Goal: Information Seeking & Learning: Learn about a topic

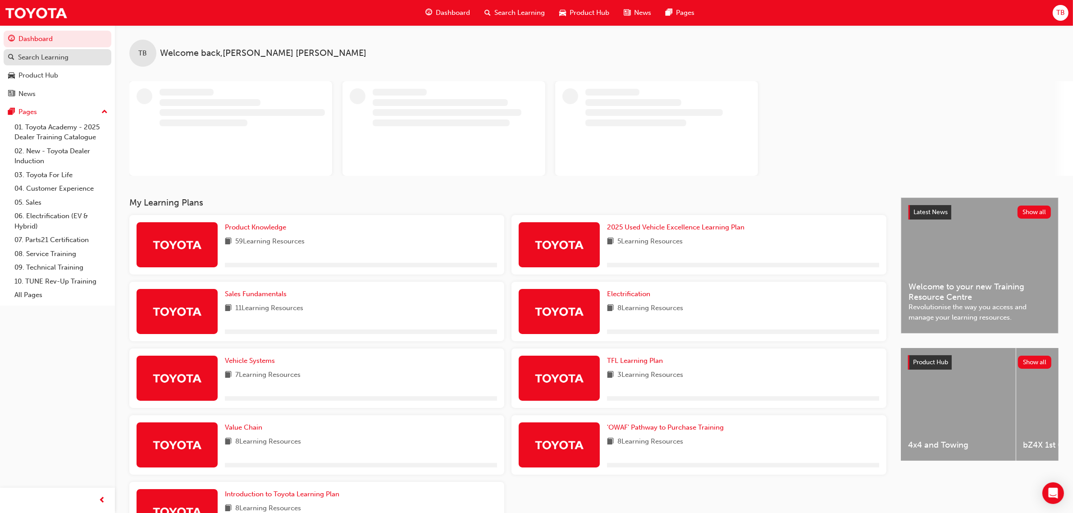
click at [67, 62] on div "Search Learning" at bounding box center [43, 57] width 50 height 10
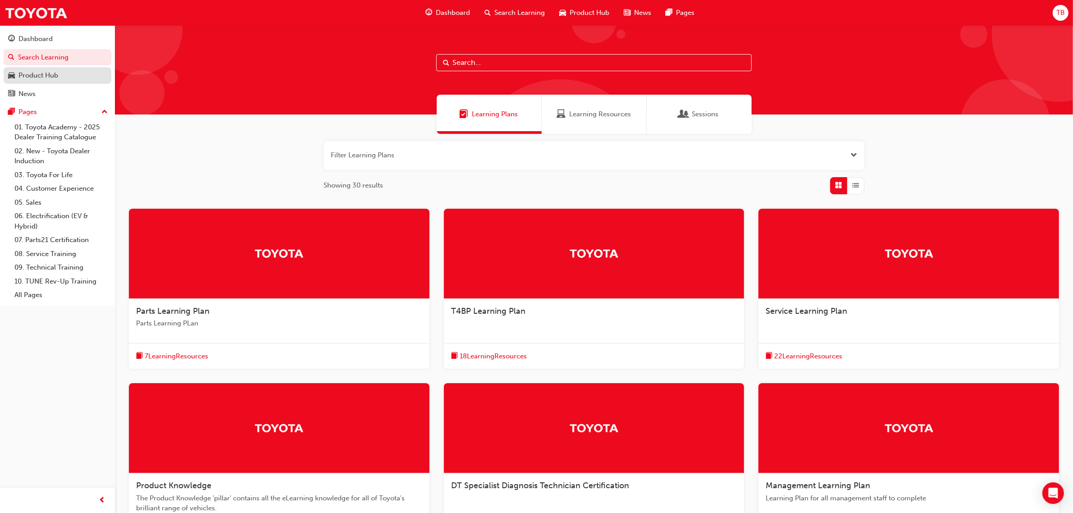
click at [59, 73] on div "Product Hub" at bounding box center [57, 75] width 99 height 11
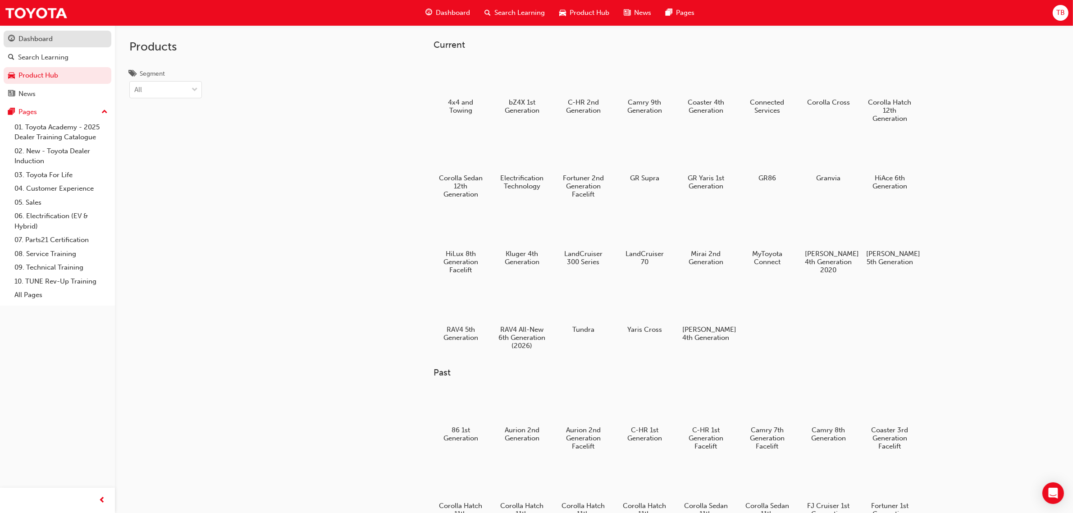
click at [37, 40] on div "Dashboard" at bounding box center [35, 39] width 34 height 10
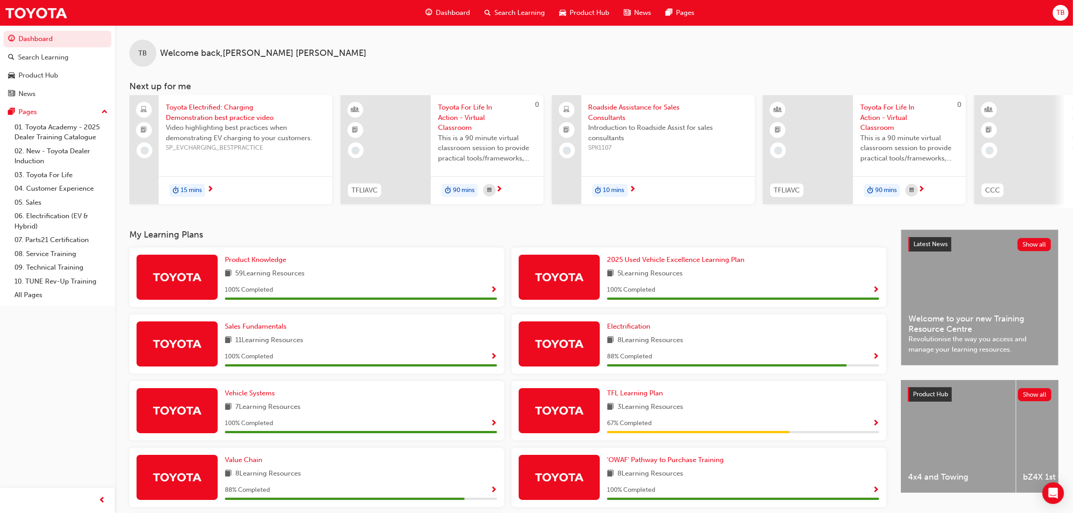
click at [365, 278] on div "59 Learning Resources" at bounding box center [361, 273] width 272 height 11
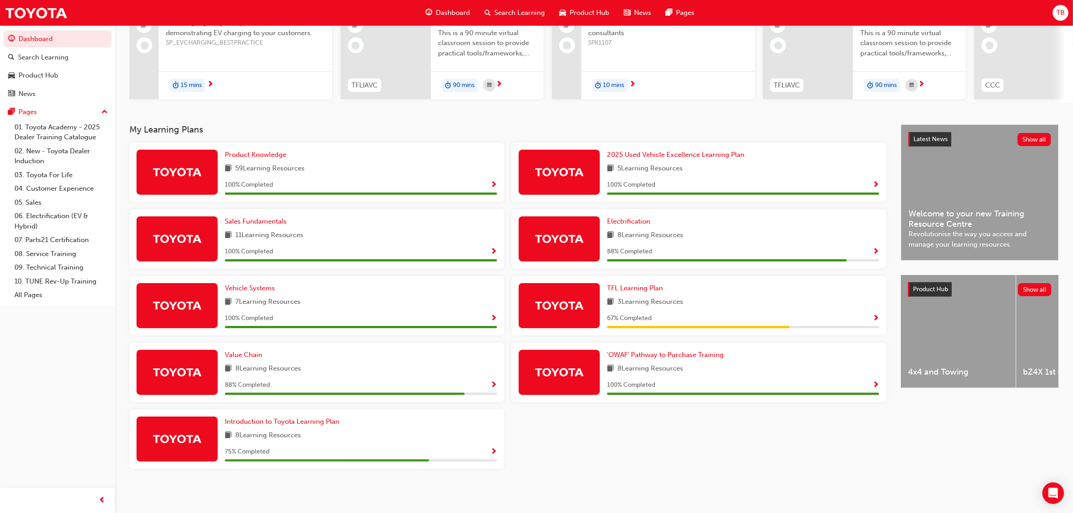
click at [395, 361] on div "Value Chain 8 Learning Resources 88 % Completed" at bounding box center [361, 372] width 272 height 45
click at [163, 371] on img at bounding box center [177, 372] width 50 height 16
click at [442, 375] on div "8 Learning Resources" at bounding box center [361, 368] width 272 height 11
click at [442, 393] on div at bounding box center [345, 394] width 240 height 2
click at [241, 352] on span "Value Chain" at bounding box center [243, 355] width 37 height 8
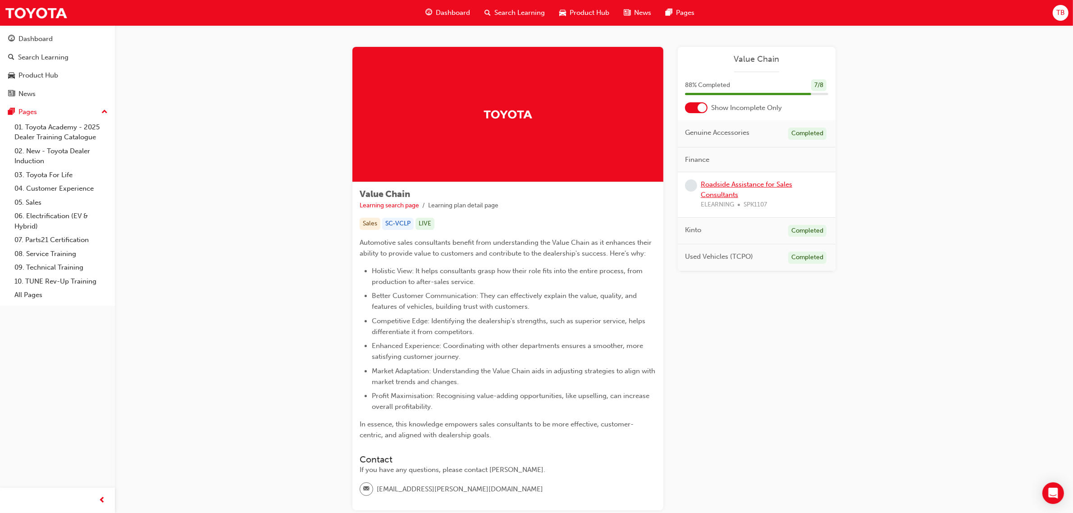
click at [753, 187] on link "Roadside Assistance for Sales Consultants" at bounding box center [746, 189] width 91 height 18
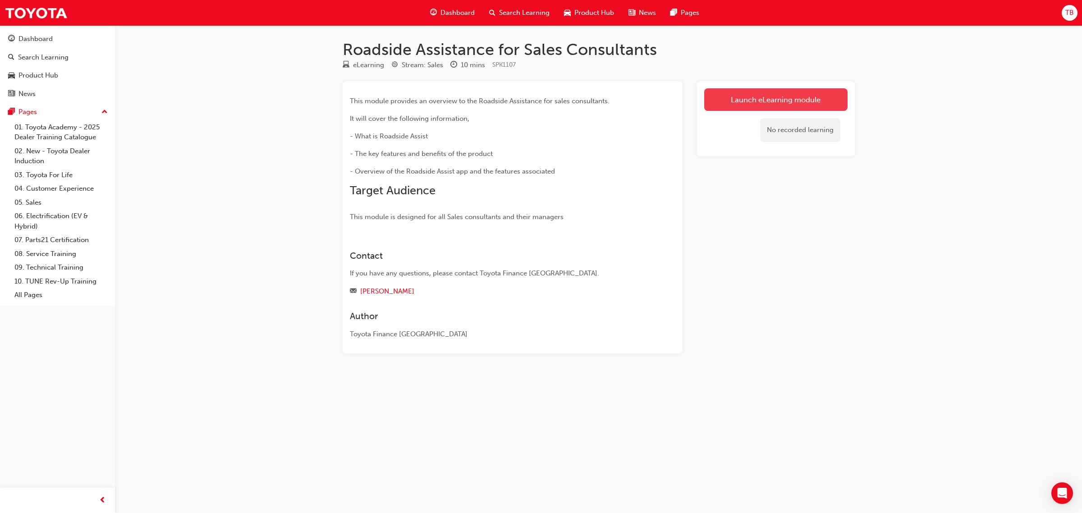
click at [783, 102] on link "Launch eLearning module" at bounding box center [775, 99] width 143 height 23
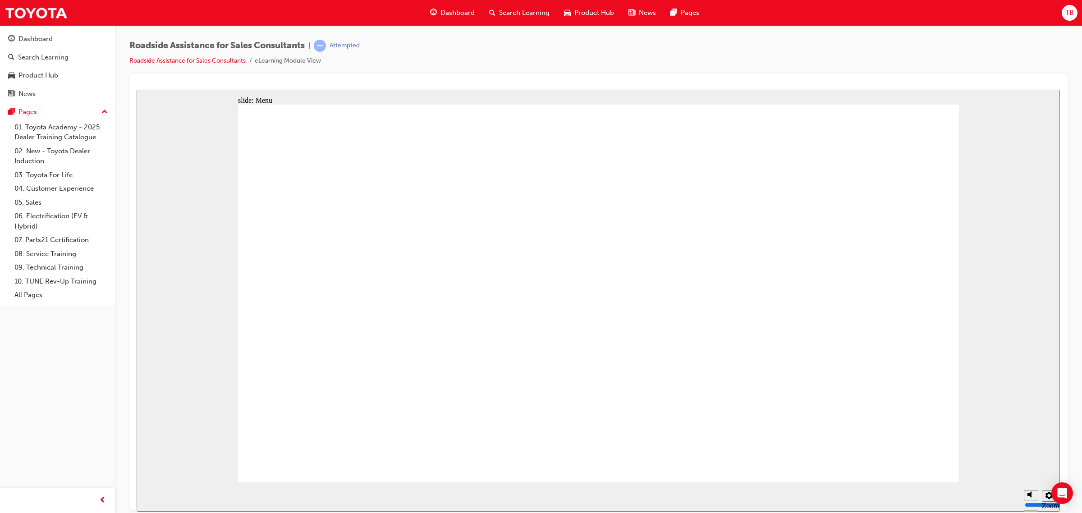
drag, startPoint x: 528, startPoint y: 379, endPoint x: 548, endPoint y: 378, distance: 20.3
click at [604, 495] on div "playback controls" at bounding box center [580, 496] width 878 height 29
click at [985, 496] on div "playback controls" at bounding box center [580, 496] width 878 height 29
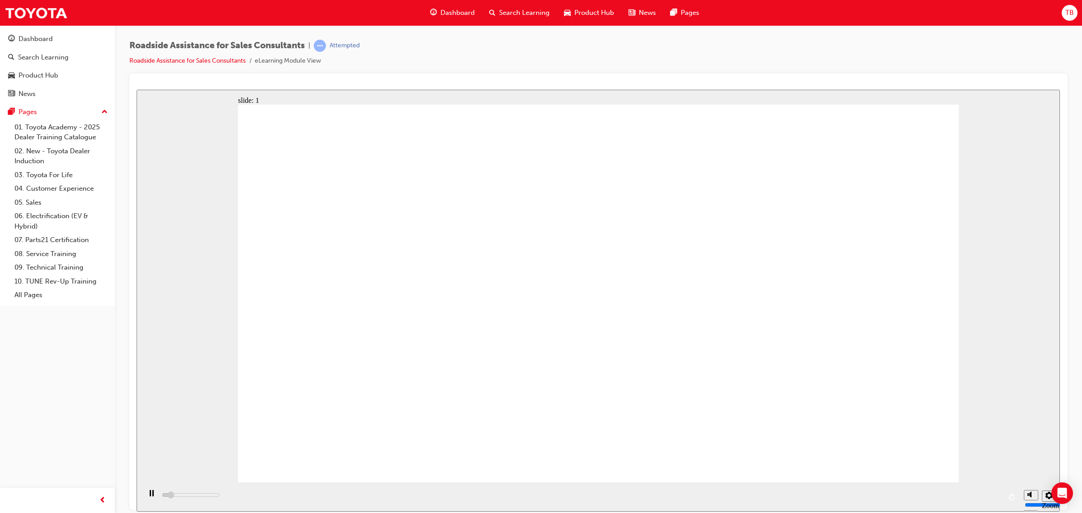
drag, startPoint x: 660, startPoint y: 460, endPoint x: 166, endPoint y: 451, distance: 494.0
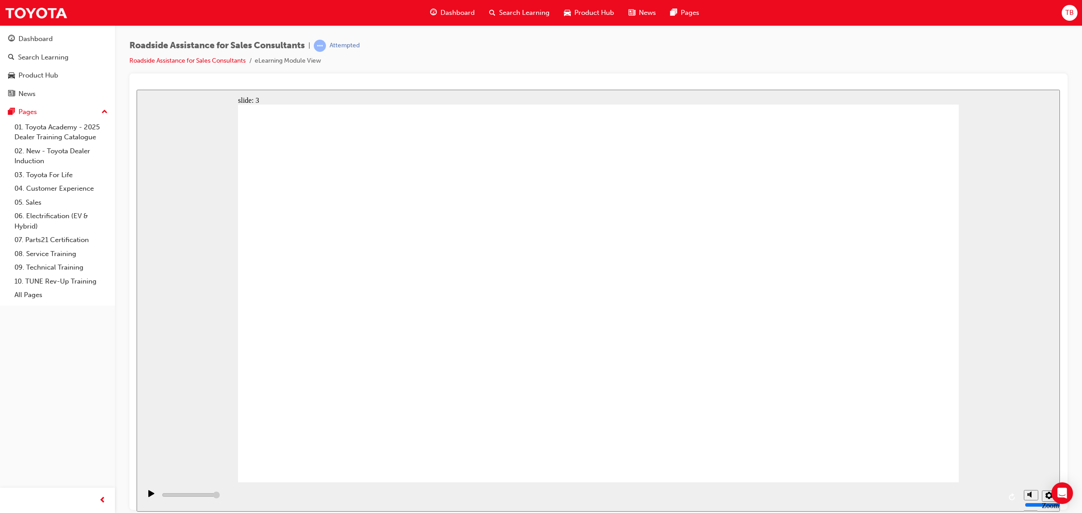
drag, startPoint x: 619, startPoint y: 94, endPoint x: 662, endPoint y: 462, distance: 370.2
drag, startPoint x: 679, startPoint y: 470, endPoint x: 674, endPoint y: 471, distance: 5.1
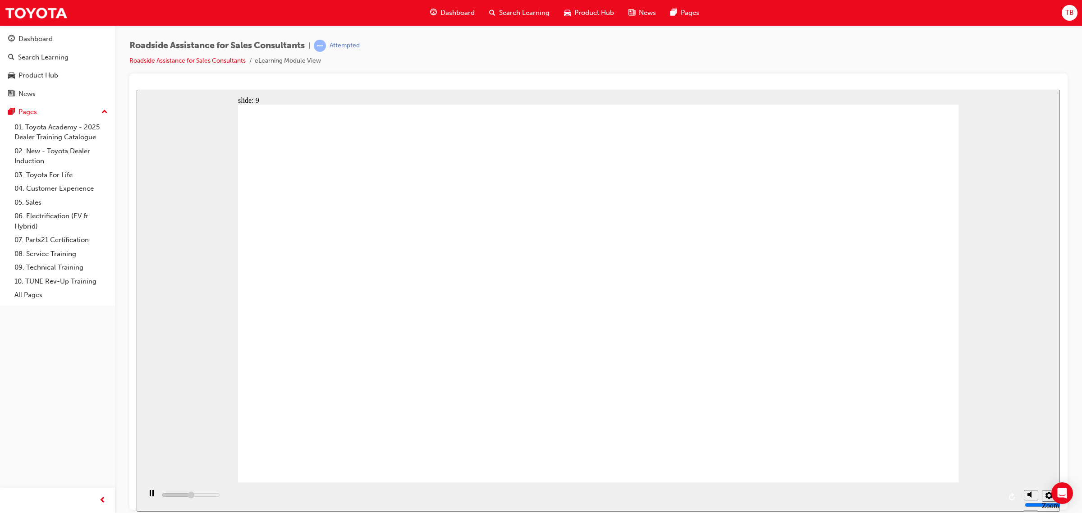
type input "69400"
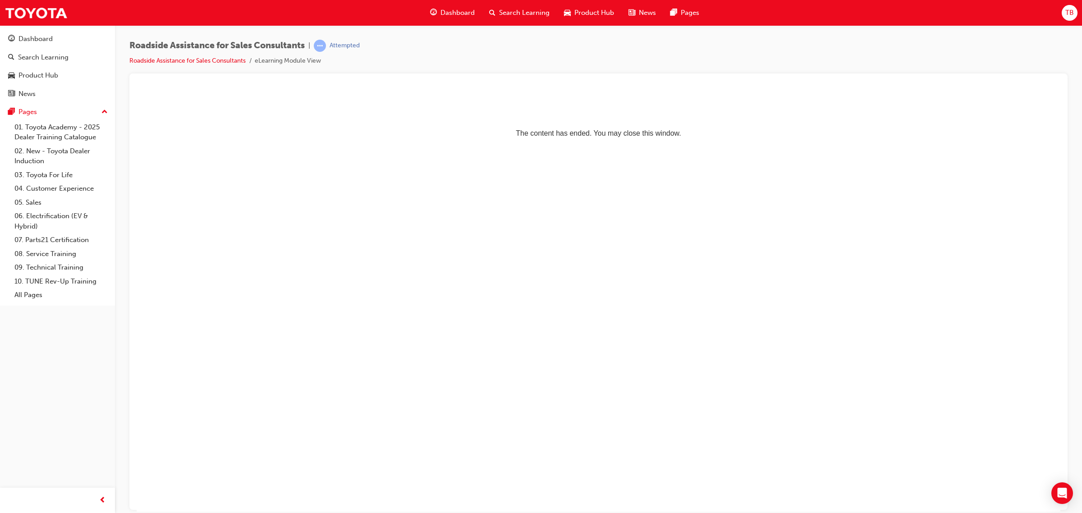
click at [590, 136] on p "The content has ended. You may close this window." at bounding box center [598, 116] width 916 height 41
click at [41, 63] on link "Search Learning" at bounding box center [58, 57] width 108 height 17
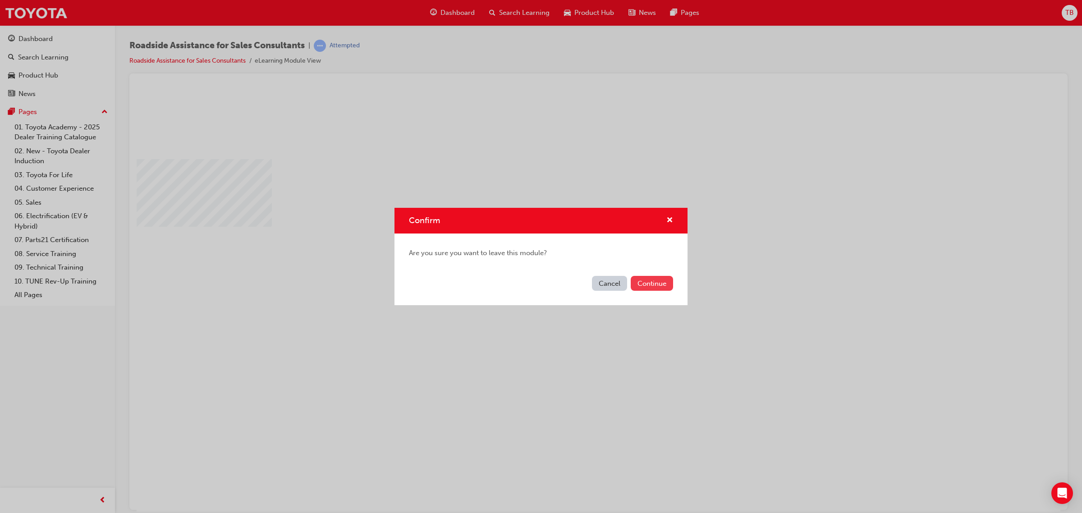
click at [659, 283] on button "Continue" at bounding box center [651, 283] width 42 height 15
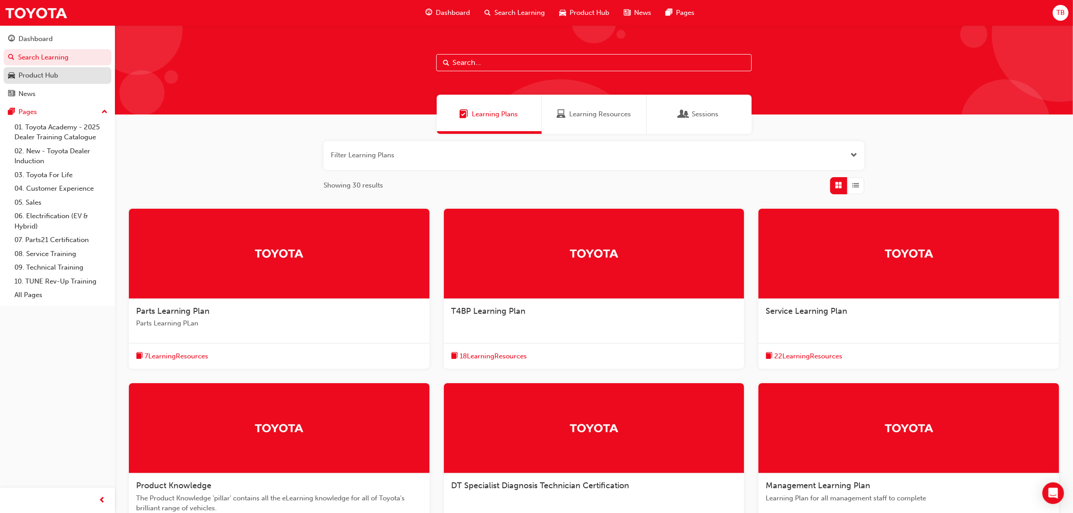
click at [48, 78] on div "Product Hub" at bounding box center [38, 75] width 40 height 10
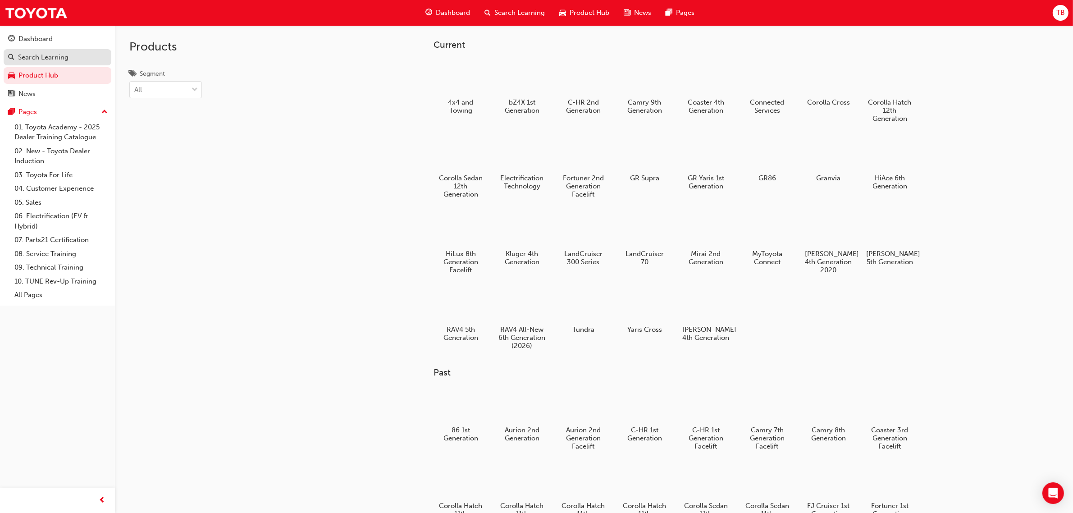
click at [48, 62] on div "Search Learning" at bounding box center [43, 57] width 50 height 10
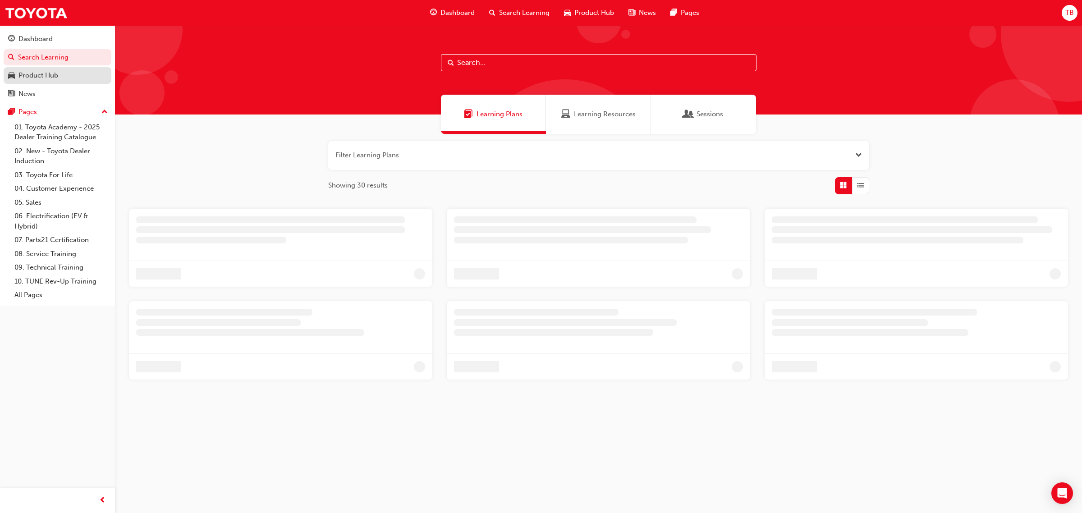
click at [44, 77] on div "Product Hub" at bounding box center [38, 75] width 40 height 10
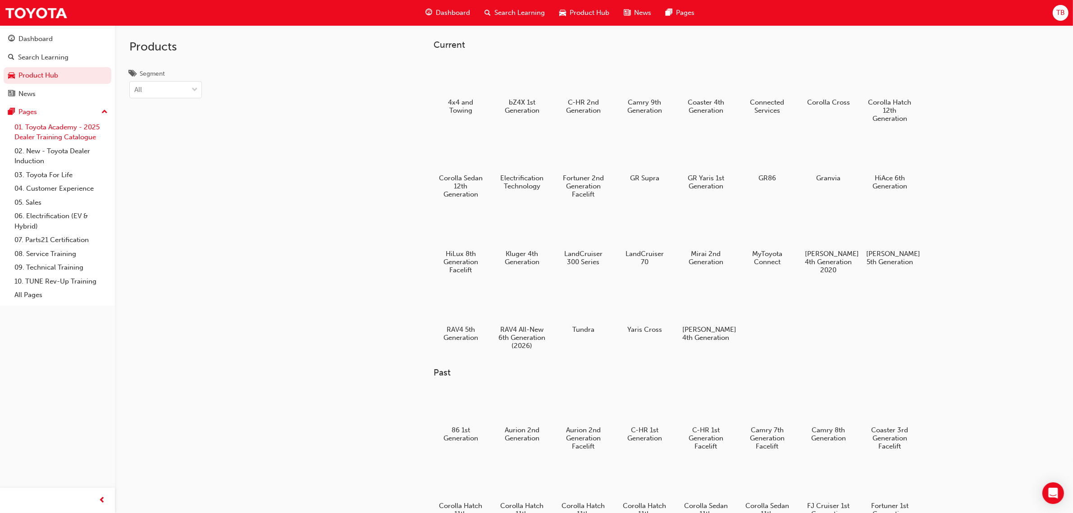
click at [52, 133] on link "01. Toyota Academy - 2025 Dealer Training Catalogue" at bounding box center [61, 132] width 101 height 24
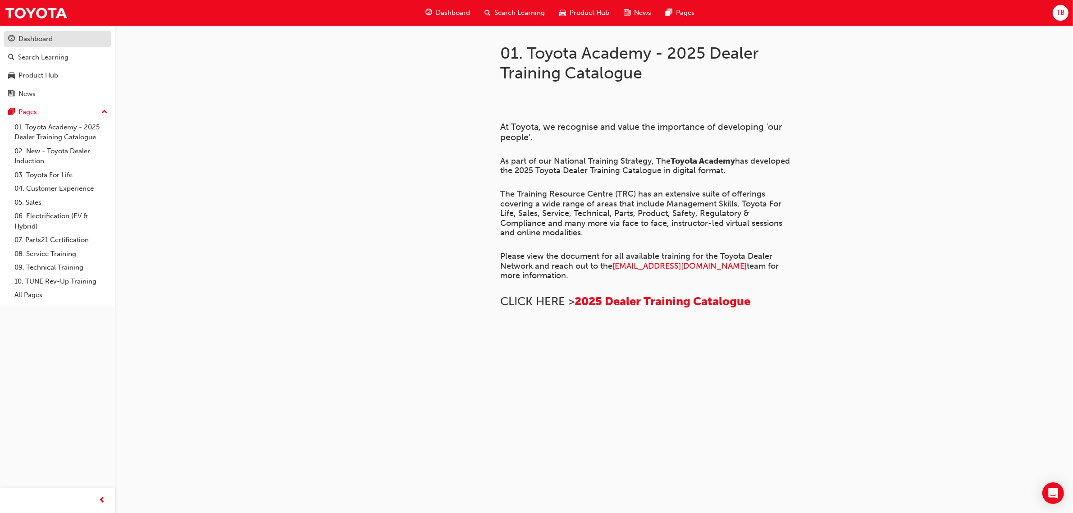
click at [29, 46] on link "Dashboard" at bounding box center [58, 39] width 108 height 17
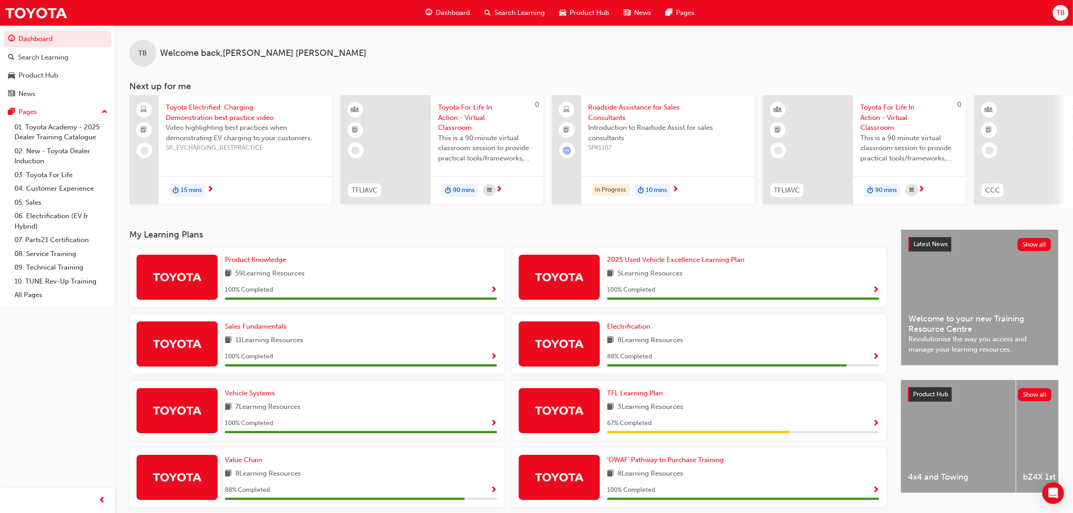
scroll to position [56, 0]
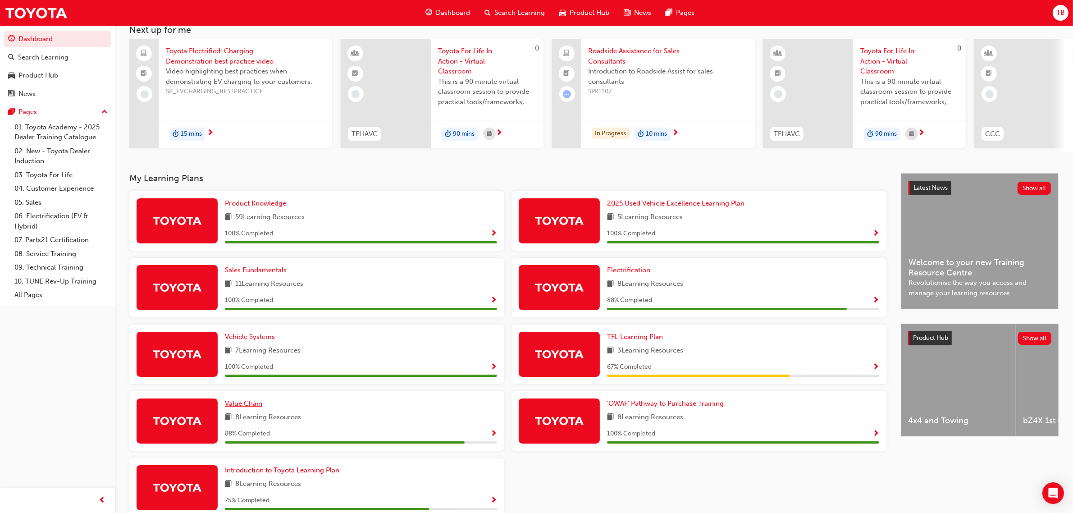
click at [255, 407] on span "Value Chain" at bounding box center [243, 403] width 37 height 8
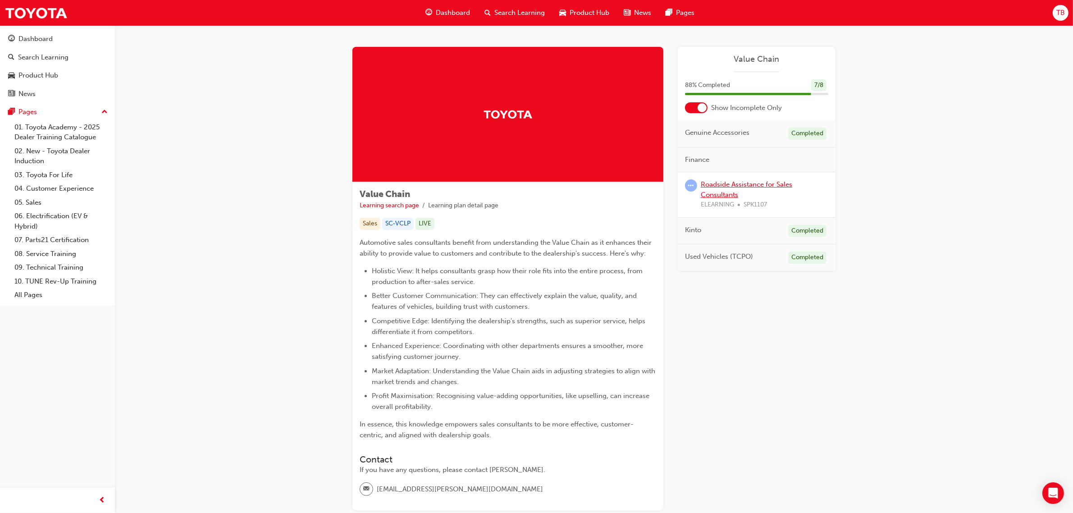
click at [742, 183] on link "Roadside Assistance for Sales Consultants" at bounding box center [746, 189] width 91 height 18
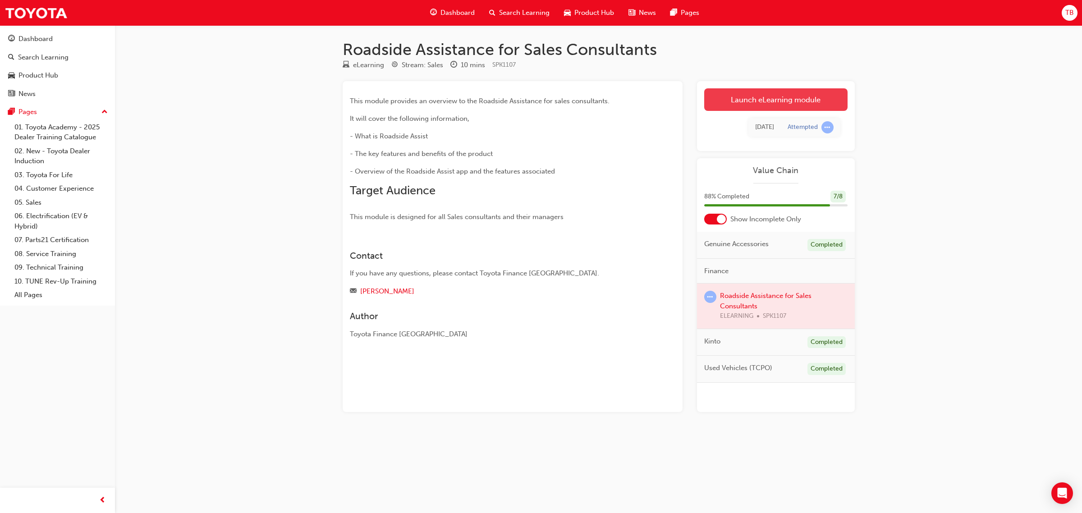
click at [775, 100] on link "Launch eLearning module" at bounding box center [775, 99] width 143 height 23
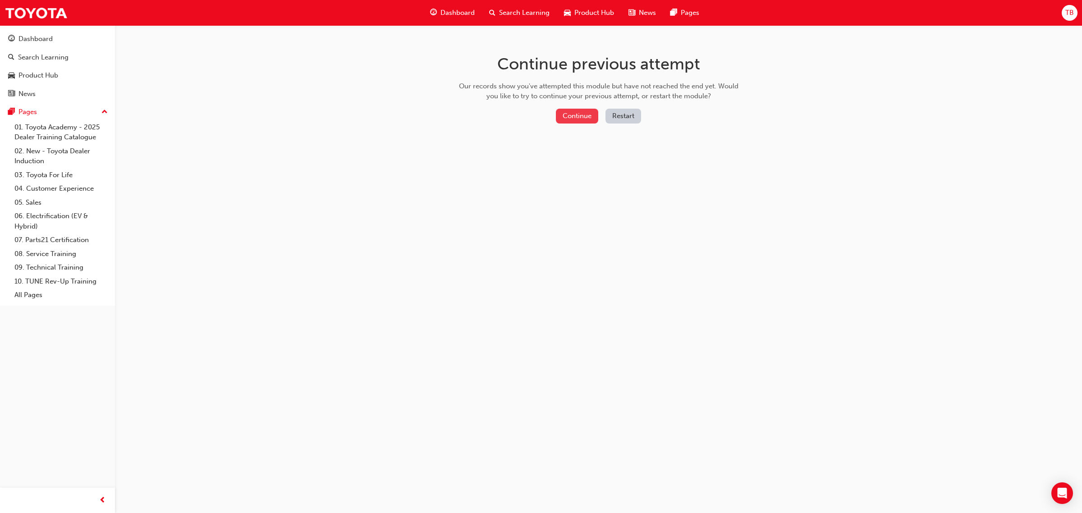
click at [580, 113] on button "Continue" at bounding box center [577, 116] width 42 height 15
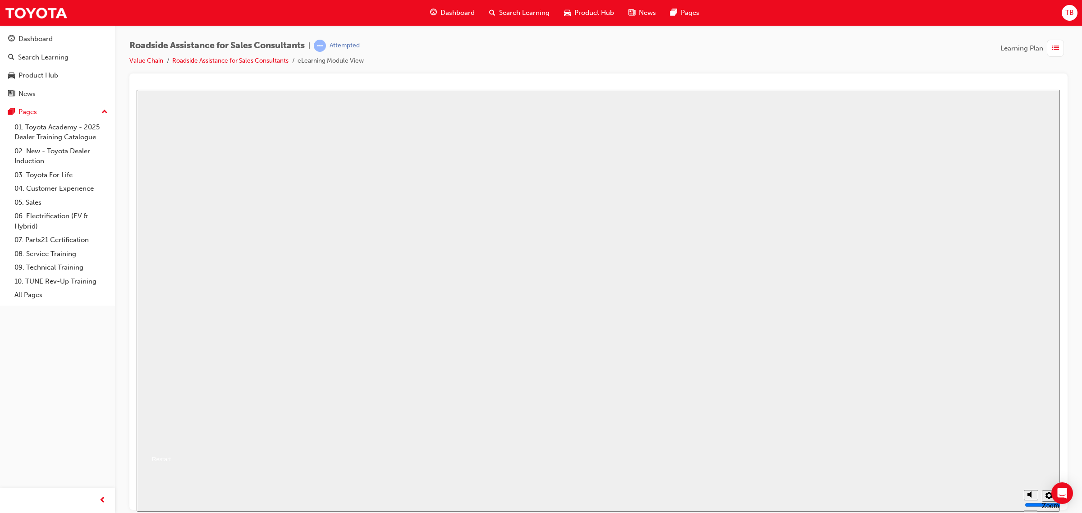
click at [171, 443] on button "Resume" at bounding box center [154, 448] width 34 height 11
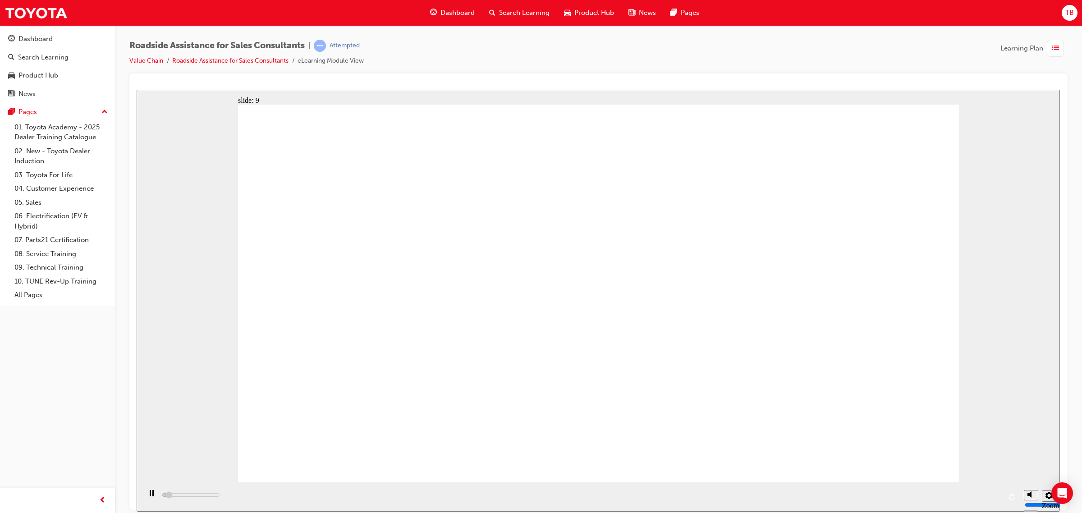
type input "23000"
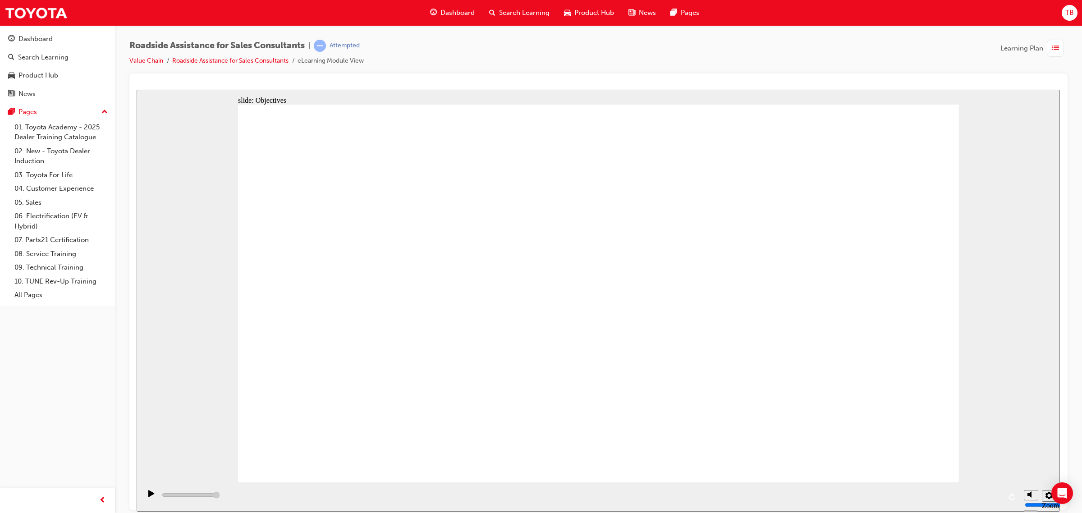
checkbox input "true"
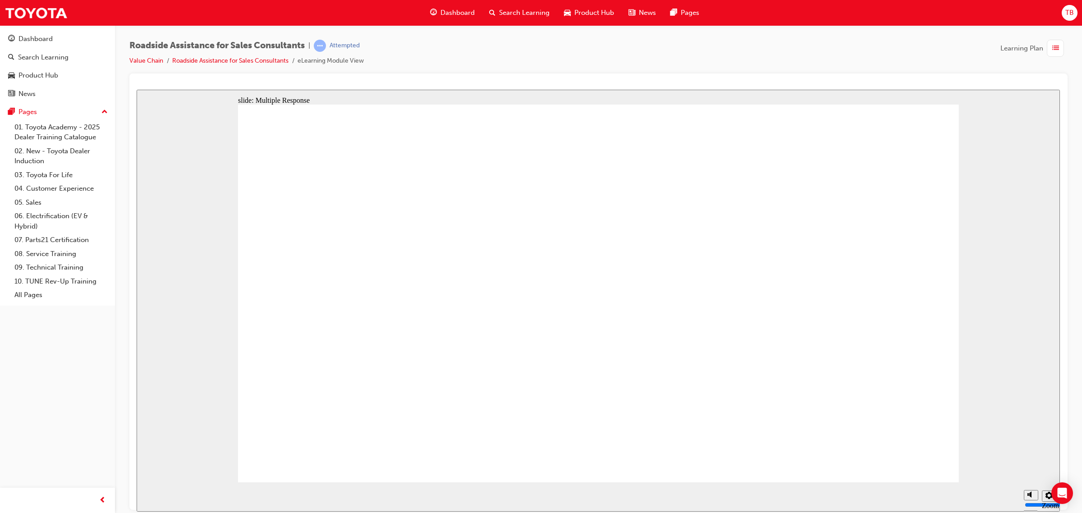
checkbox input "true"
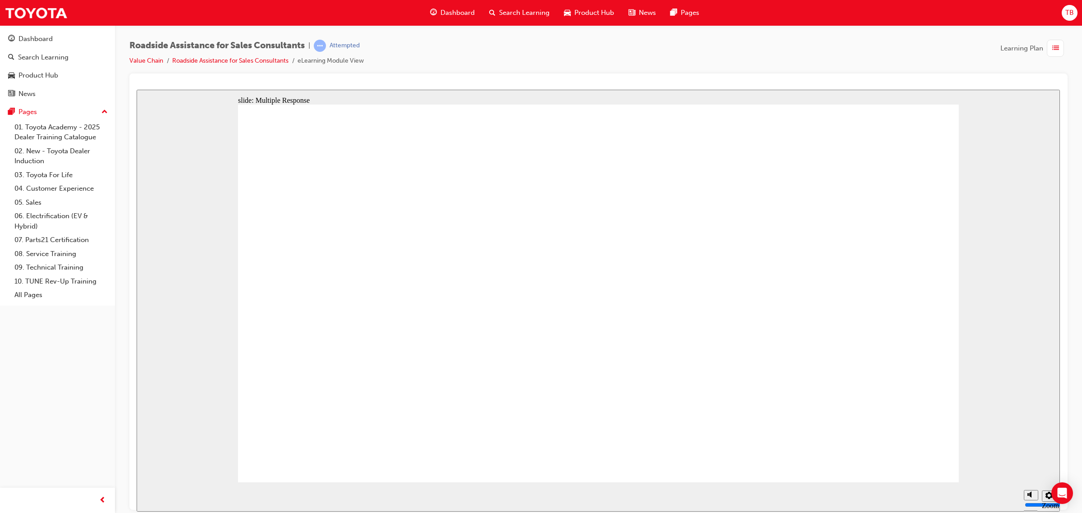
checkbox input "true"
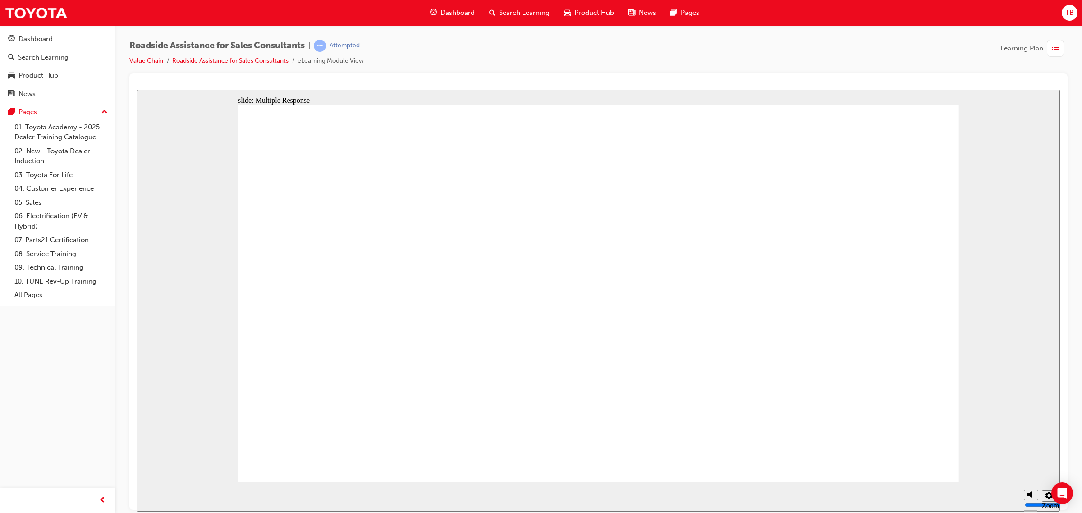
checkbox input "true"
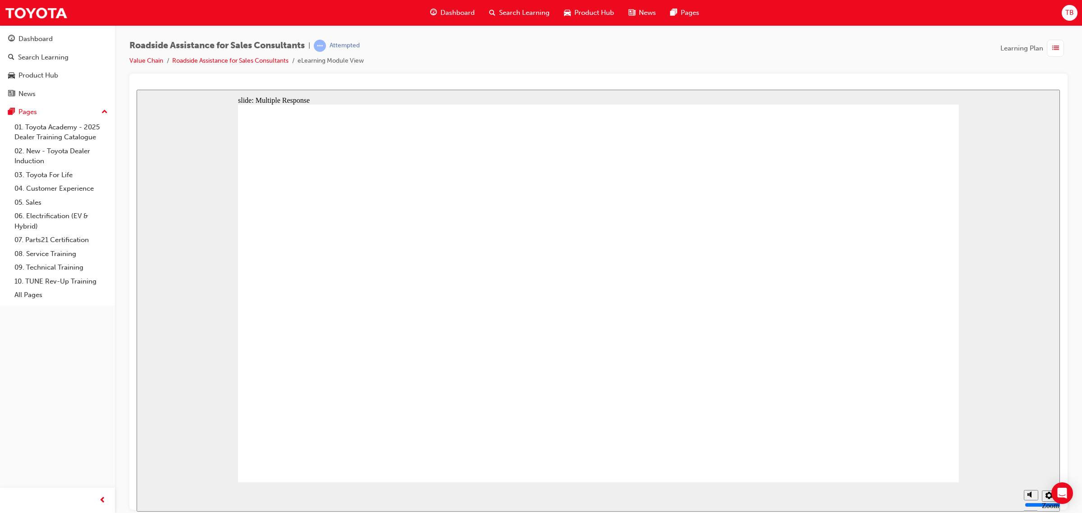
checkbox input "true"
drag, startPoint x: 668, startPoint y: 378, endPoint x: 673, endPoint y: 393, distance: 15.5
checkbox input "true"
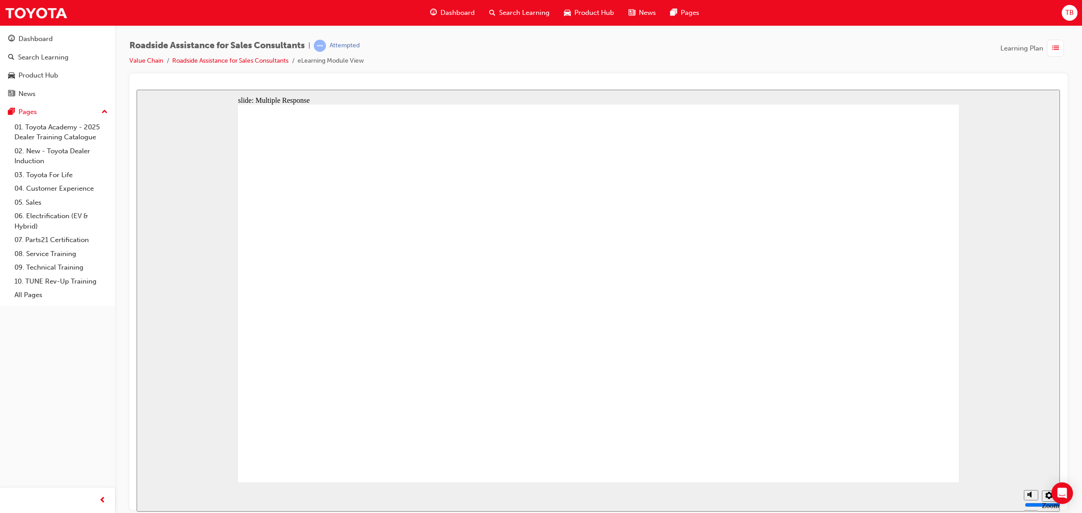
checkbox input "true"
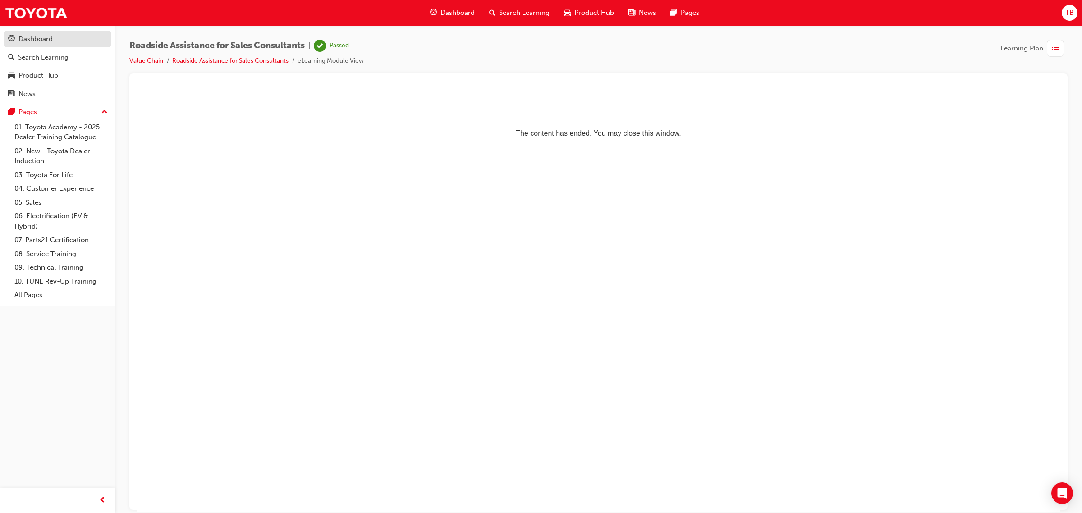
click at [40, 41] on div "Dashboard" at bounding box center [35, 39] width 34 height 10
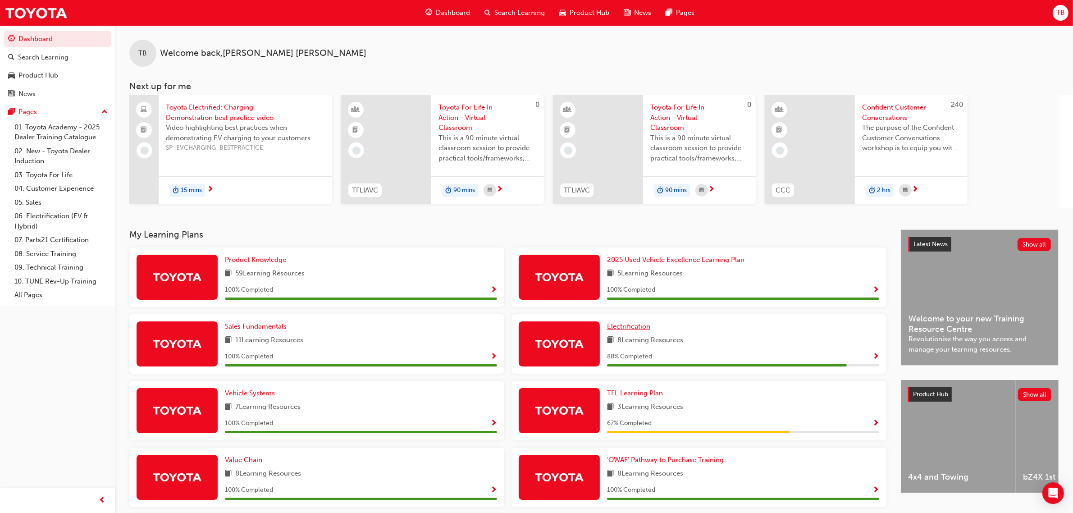
click at [621, 330] on link "Electrification" at bounding box center [630, 326] width 47 height 10
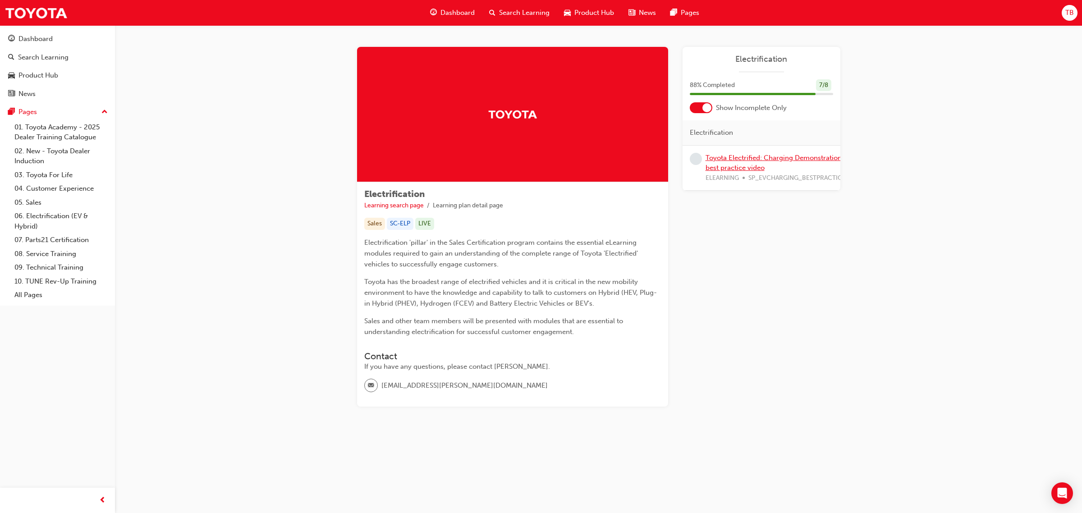
click at [737, 159] on link "Toyota Electrified: Charging Demonstration best practice video" at bounding box center [773, 163] width 136 height 18
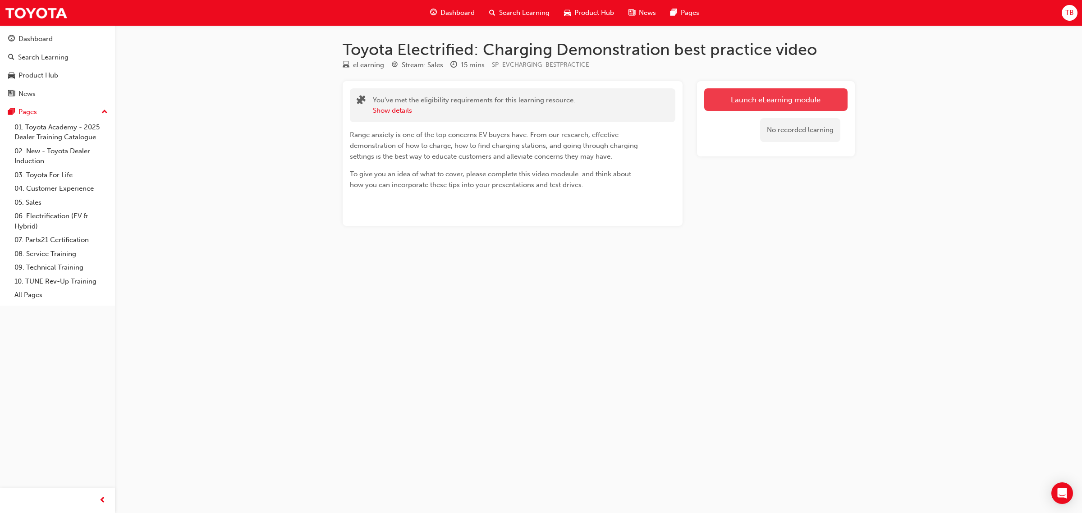
click at [783, 101] on link "Launch eLearning module" at bounding box center [775, 99] width 143 height 23
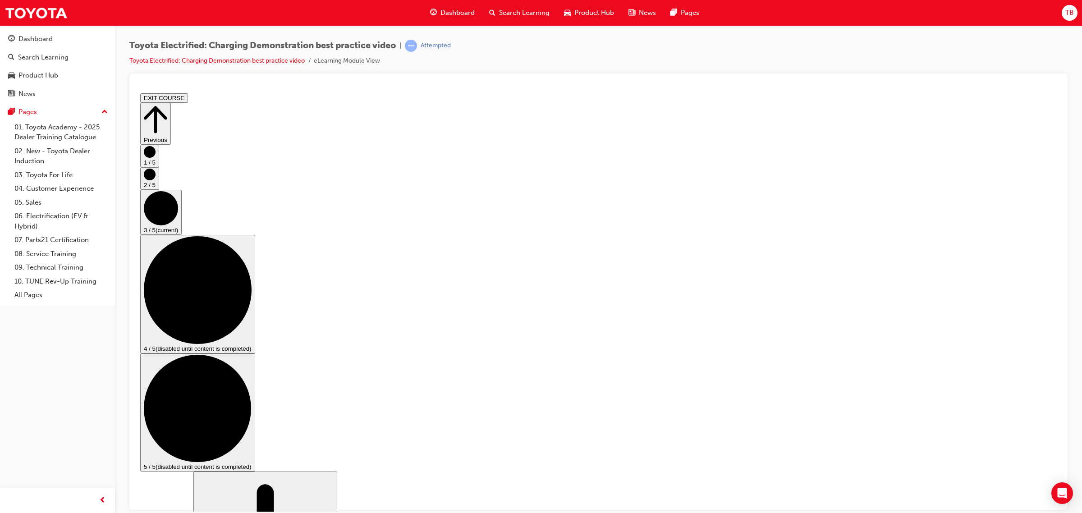
checkbox input "true"
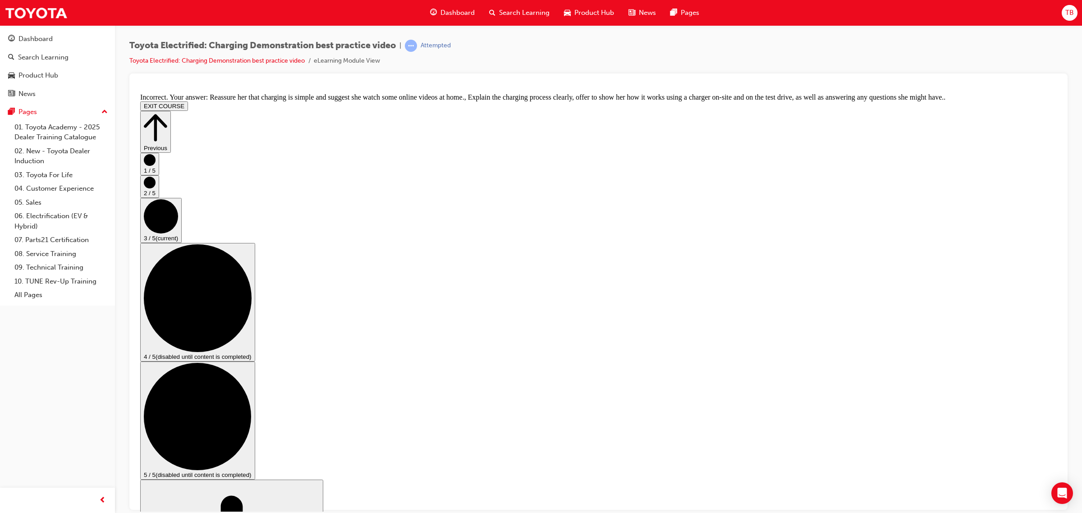
checkbox input "false"
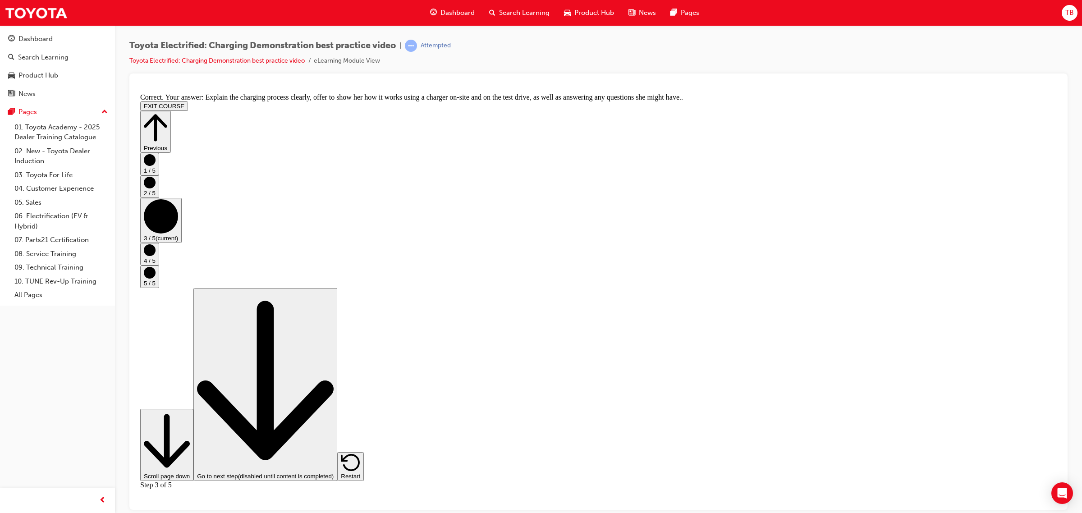
scroll to position [64, 0]
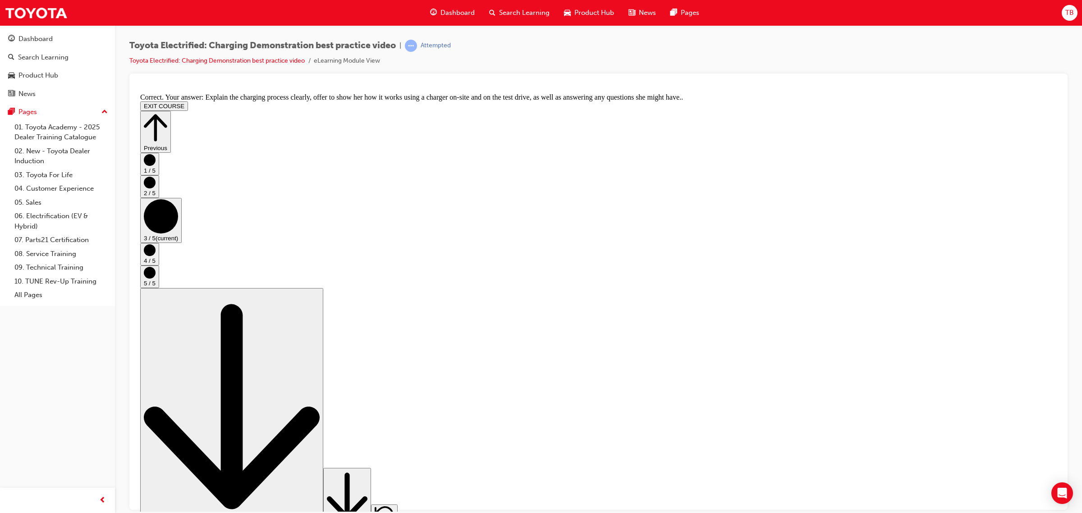
click at [371, 493] on button "Go to next step" at bounding box center [347, 499] width 48 height 65
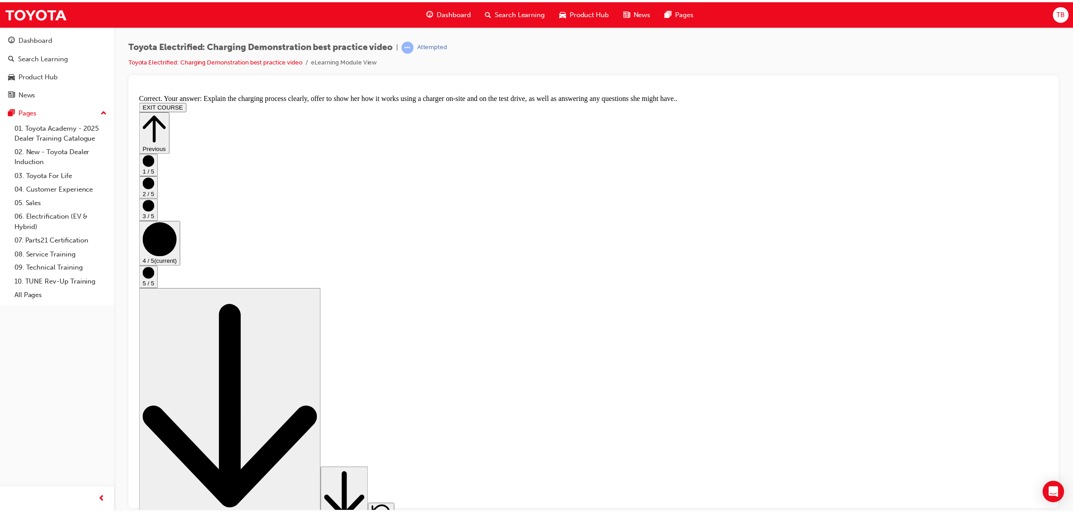
scroll to position [0, 0]
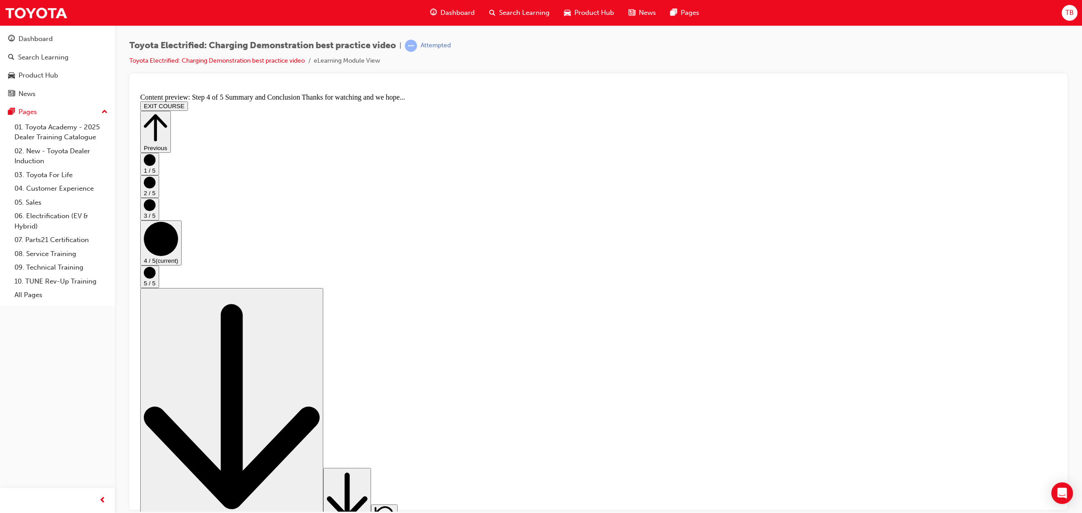
click at [367, 492] on icon "Step controls" at bounding box center [347, 496] width 41 height 55
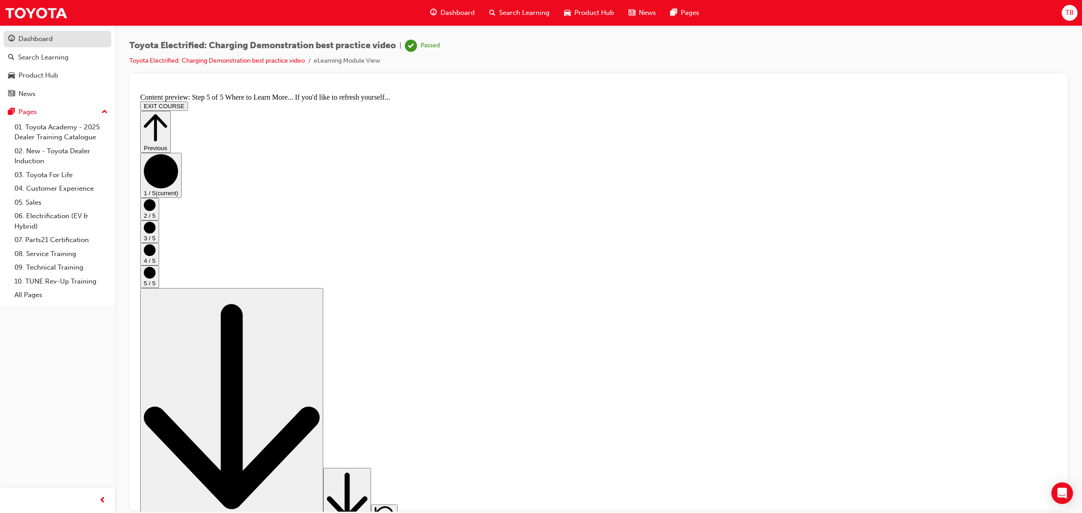
click at [27, 41] on div "Dashboard" at bounding box center [35, 39] width 34 height 10
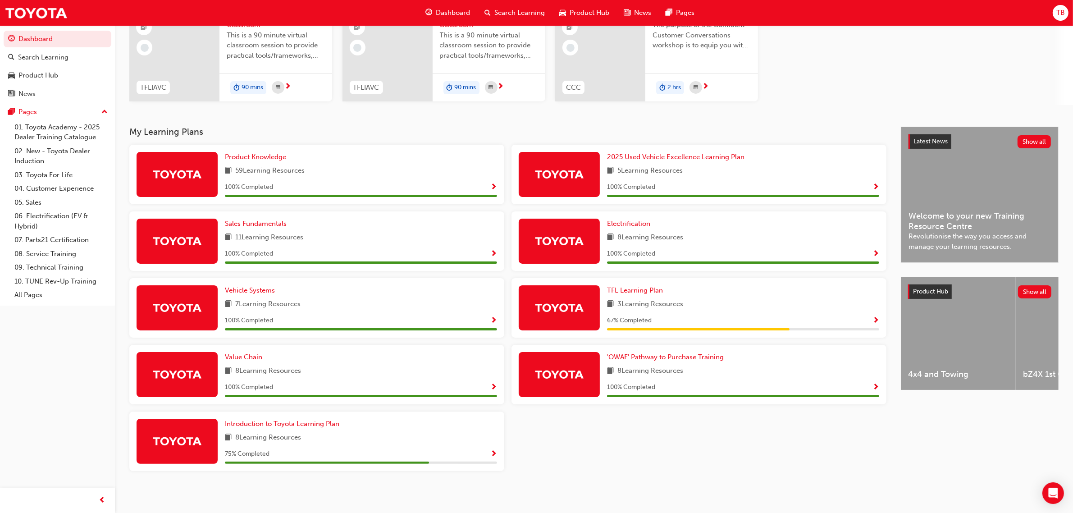
scroll to position [104, 0]
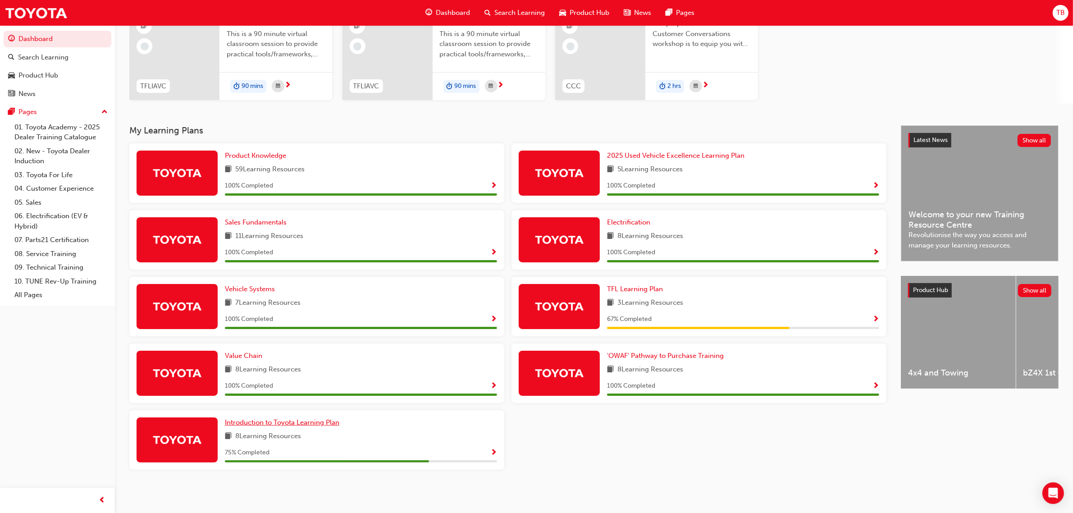
click at [268, 426] on link "Introduction to Toyota Learning Plan" at bounding box center [284, 422] width 118 height 10
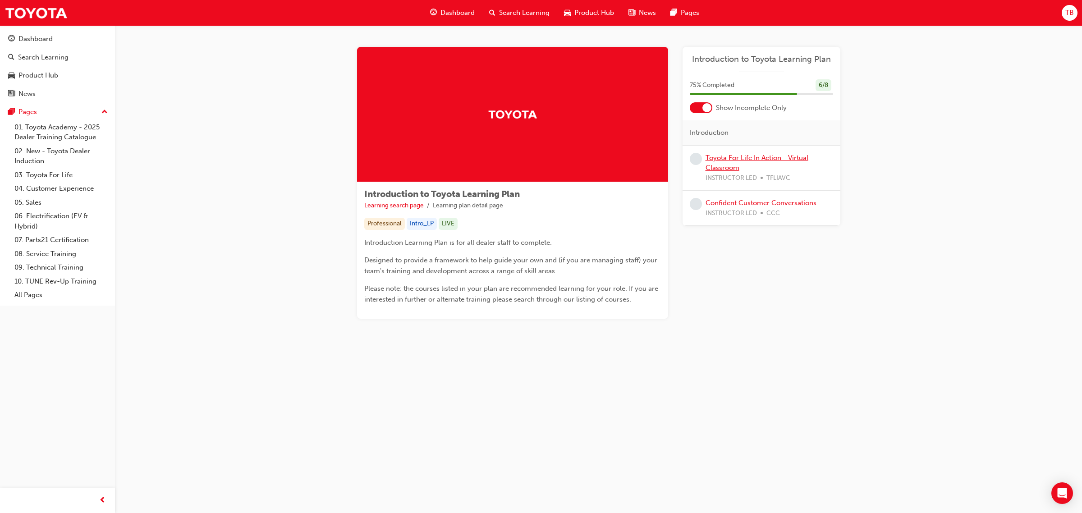
click at [731, 156] on link "Toyota For Life In Action - Virtual Classroom" at bounding box center [756, 163] width 103 height 18
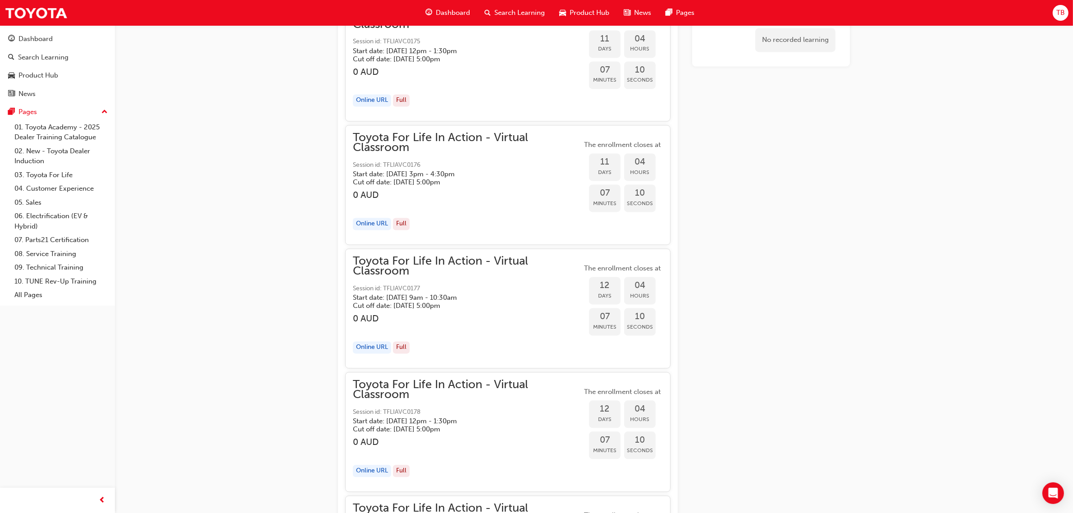
scroll to position [2527, 0]
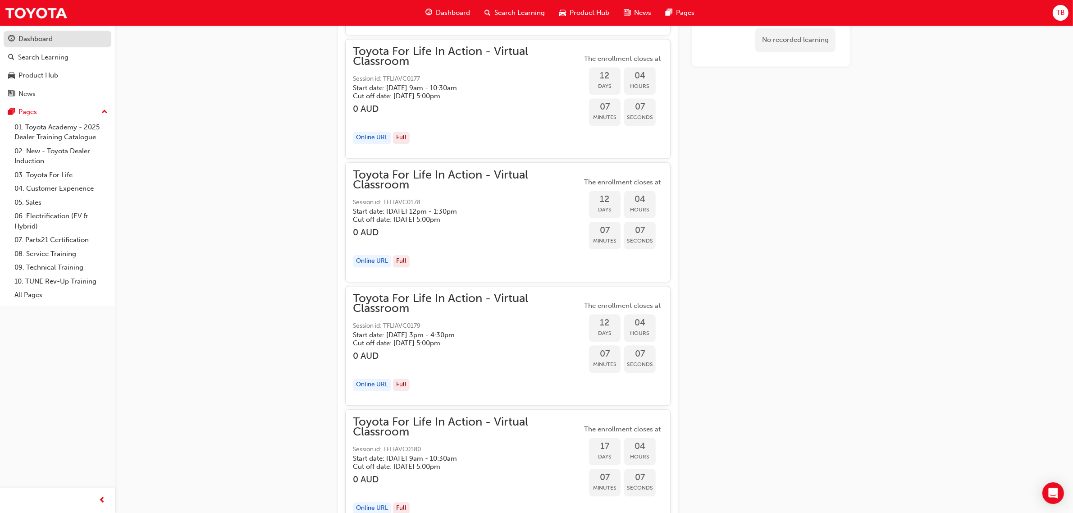
click at [23, 37] on div "Dashboard" at bounding box center [35, 39] width 34 height 10
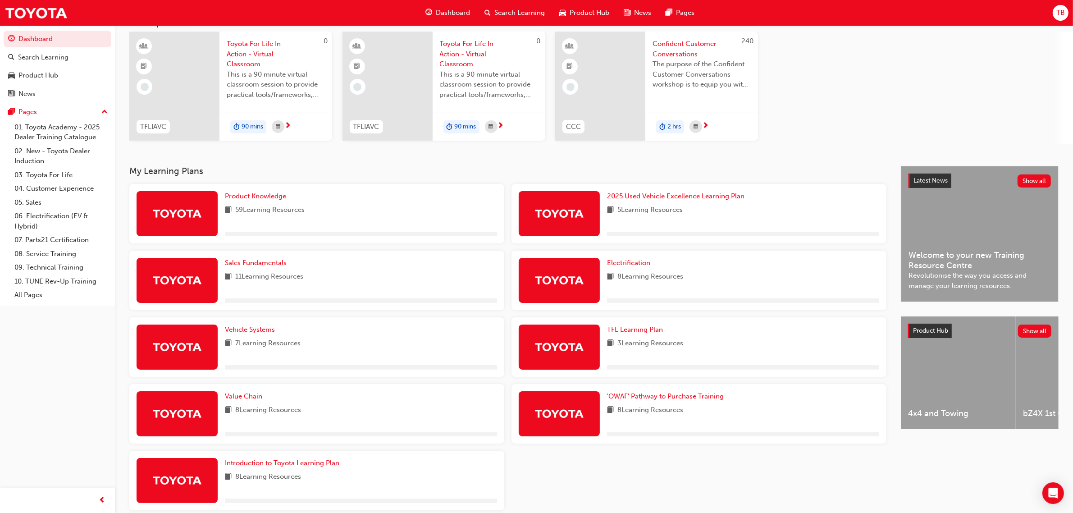
scroll to position [104, 0]
